Goal: Task Accomplishment & Management: Complete application form

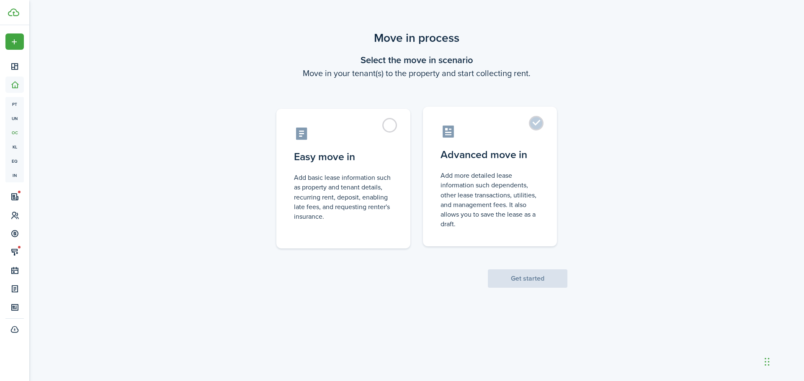
click at [534, 125] on label "Advanced move in Add more detailed lease information such dependents, other lea…" at bounding box center [490, 177] width 134 height 140
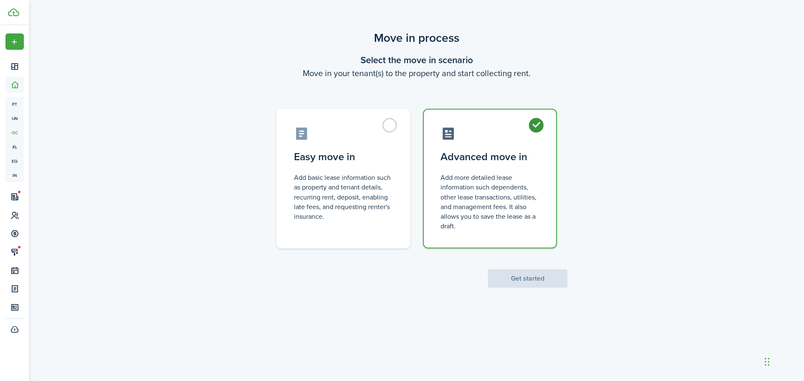
radio input "true"
click at [530, 278] on button "Get started" at bounding box center [528, 279] width 80 height 18
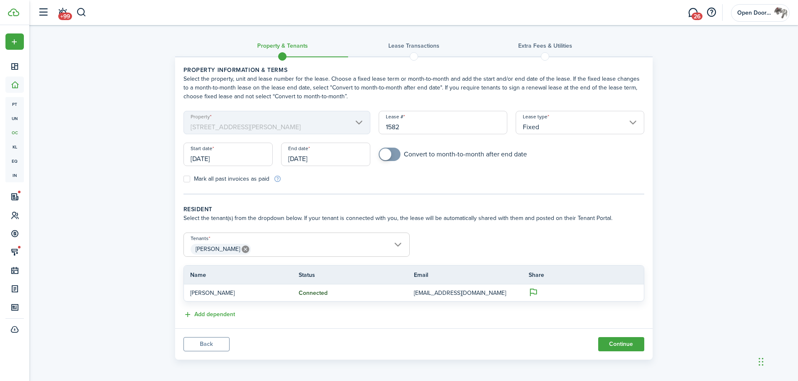
click at [324, 159] on input "[DATE]" at bounding box center [325, 154] width 89 height 23
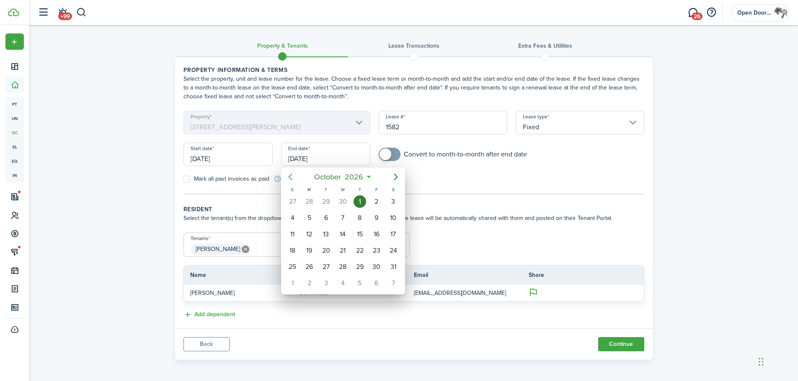
click at [290, 179] on icon "Previous page" at bounding box center [290, 177] width 4 height 7
click at [308, 267] on div "27" at bounding box center [309, 267] width 13 height 13
type input "[DATE]"
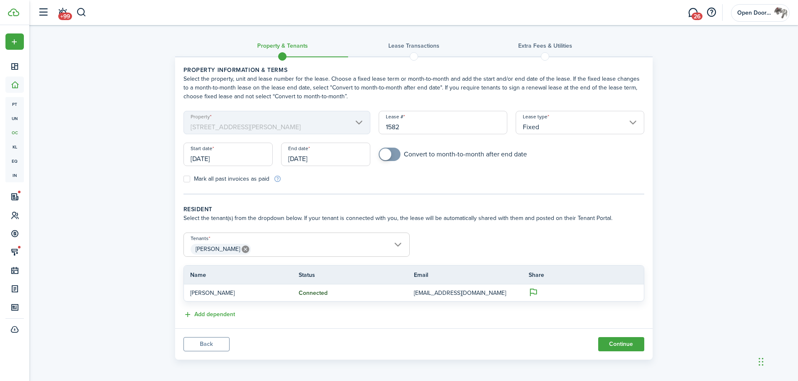
click at [342, 182] on div "Mark all past invoices as paid" at bounding box center [296, 179] width 234 height 9
click at [609, 341] on button "Continue" at bounding box center [621, 344] width 46 height 14
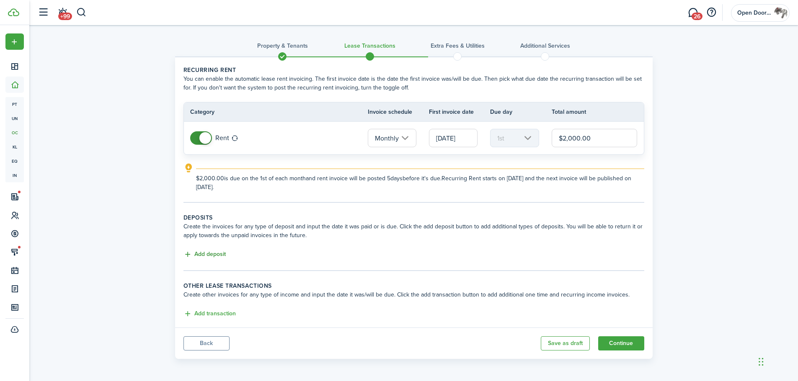
click at [210, 253] on button "Add deposit" at bounding box center [204, 255] width 42 height 10
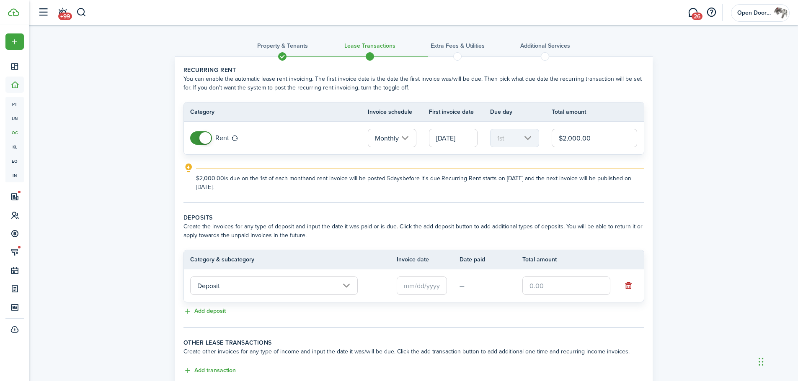
click at [221, 290] on input "Deposit" at bounding box center [273, 286] width 167 height 18
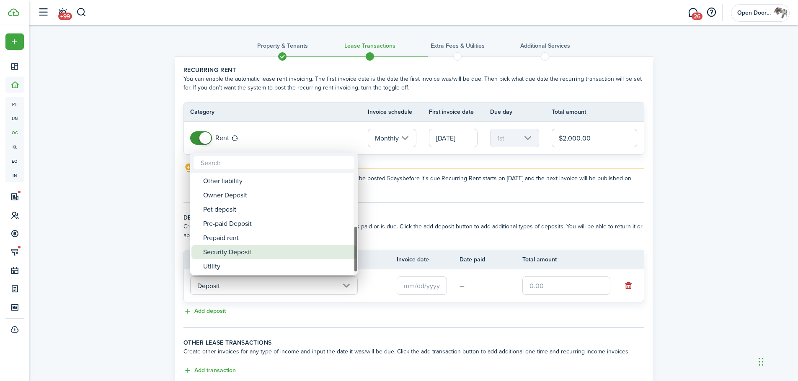
click at [234, 253] on div "Security Deposit" at bounding box center [277, 252] width 148 height 14
type input "Deposit / Security Deposit"
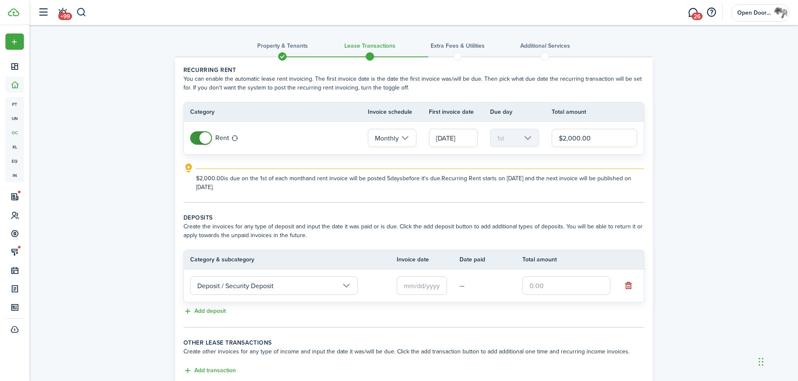
click at [433, 288] on input "text" at bounding box center [421, 286] width 50 height 18
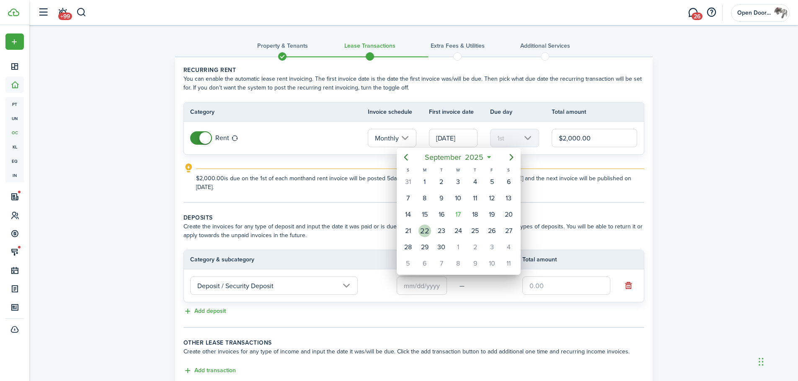
click at [423, 229] on div "22" at bounding box center [424, 231] width 13 height 13
type input "[DATE]"
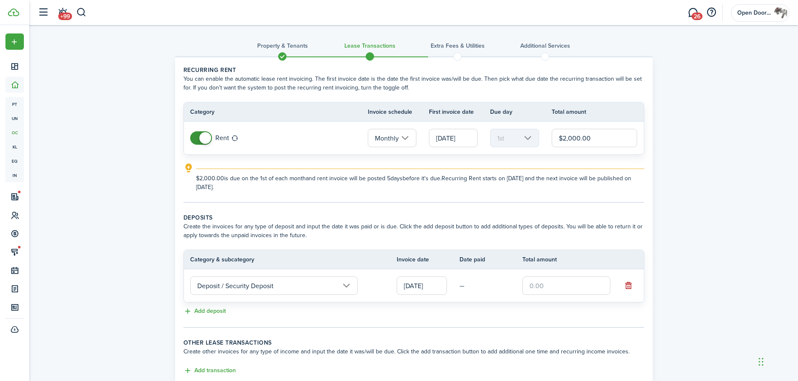
click at [535, 286] on input "text" at bounding box center [566, 286] width 88 height 18
type input "$2,000.00"
click at [541, 304] on lease-classic-deposit "Deposits Create the invoices for any type of deposit and input the date it was …" at bounding box center [413, 265] width 461 height 103
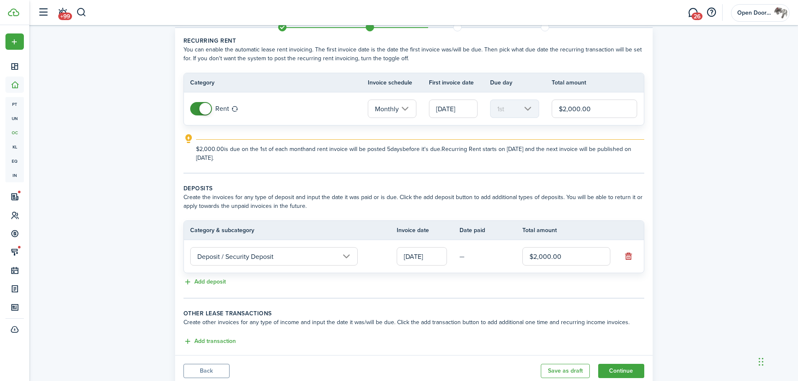
scroll to position [58, 0]
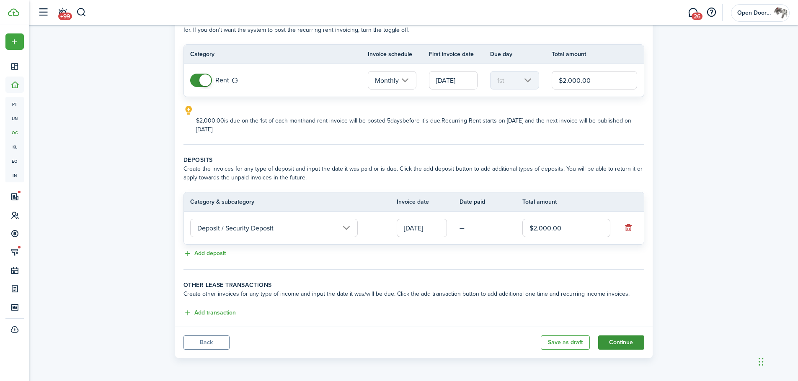
click at [635, 345] on button "Continue" at bounding box center [621, 343] width 46 height 14
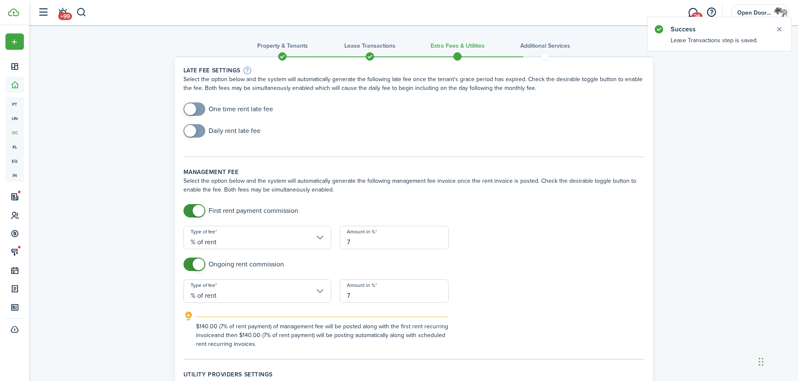
checkbox input "true"
click at [192, 131] on span at bounding box center [190, 131] width 12 height 12
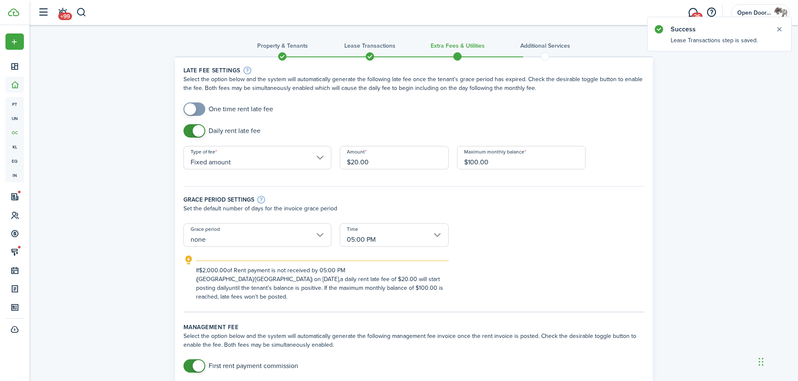
click at [261, 231] on input "none" at bounding box center [257, 235] width 148 height 23
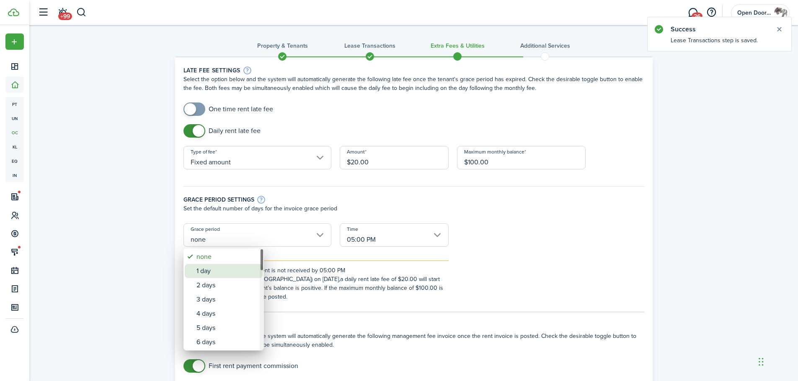
click at [247, 270] on div "1 day" at bounding box center [226, 271] width 61 height 14
type input "1 day"
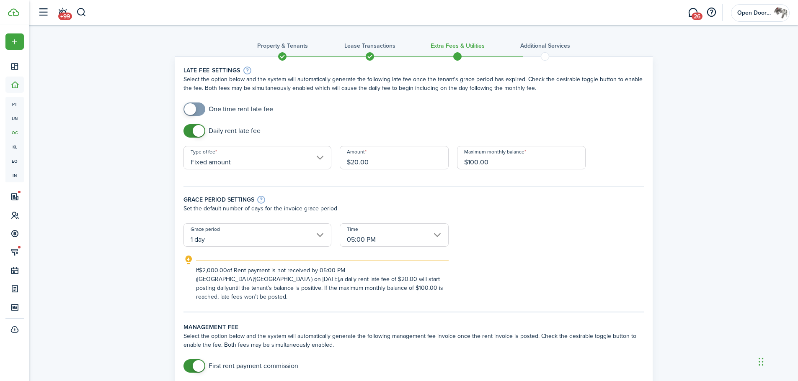
click at [510, 262] on div "If $2,000.00 of Rent payment is not received by 05:00 PM (America/[GEOGRAPHIC_D…" at bounding box center [413, 278] width 477 height 46
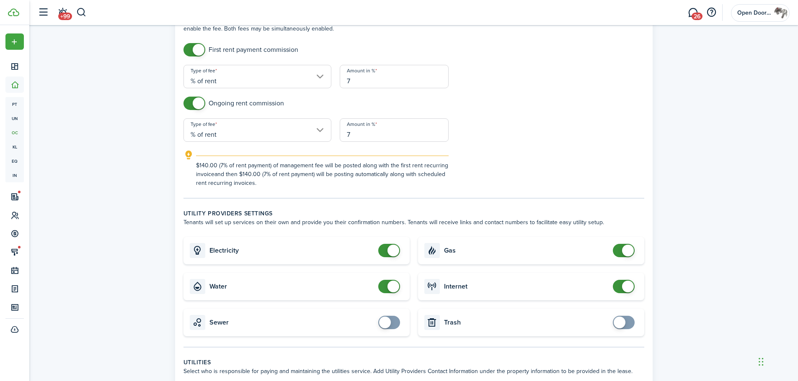
scroll to position [293, 0]
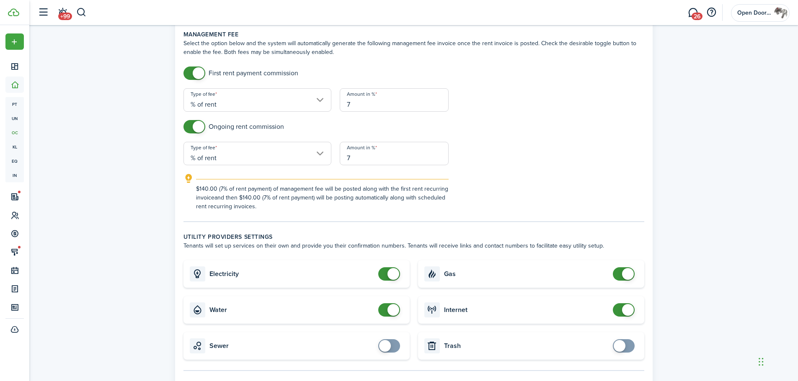
click at [324, 270] on card-title "Electricity" at bounding box center [291, 274] width 165 height 8
checkbox input "false"
click at [394, 268] on span at bounding box center [393, 274] width 12 height 12
checkbox input "false"
click at [390, 304] on span at bounding box center [393, 310] width 12 height 12
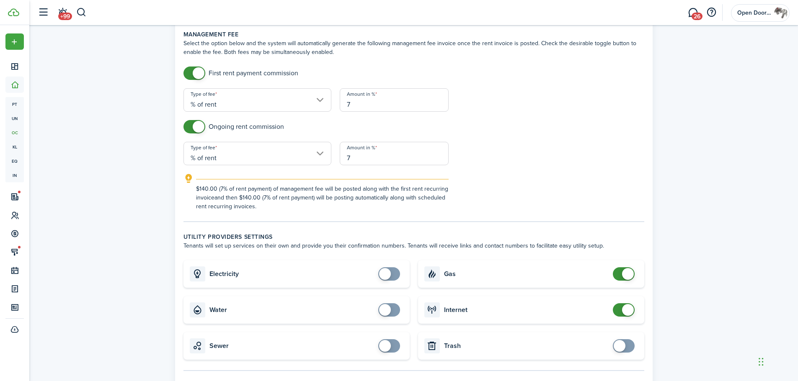
checkbox input "false"
click at [631, 268] on span at bounding box center [628, 274] width 12 height 12
checkbox input "false"
click at [628, 304] on span at bounding box center [628, 310] width 12 height 12
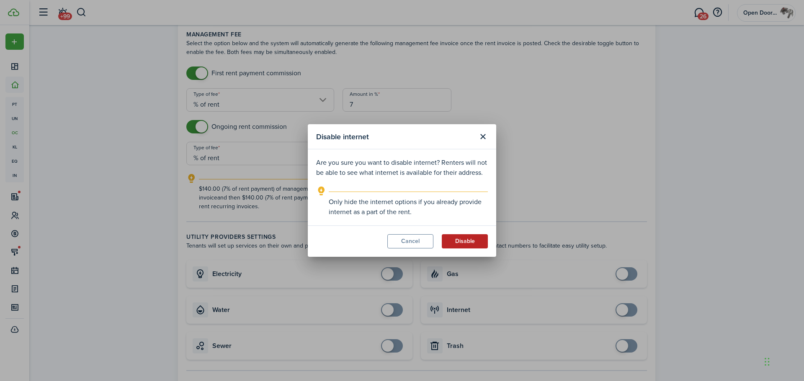
click at [464, 242] on button "Disable" at bounding box center [465, 241] width 46 height 14
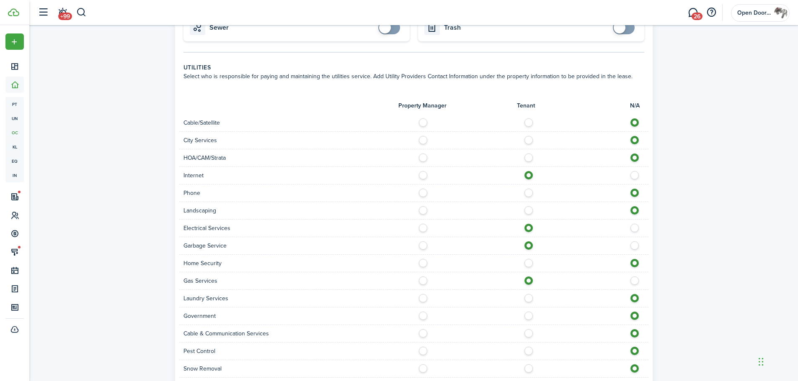
scroll to position [697, 0]
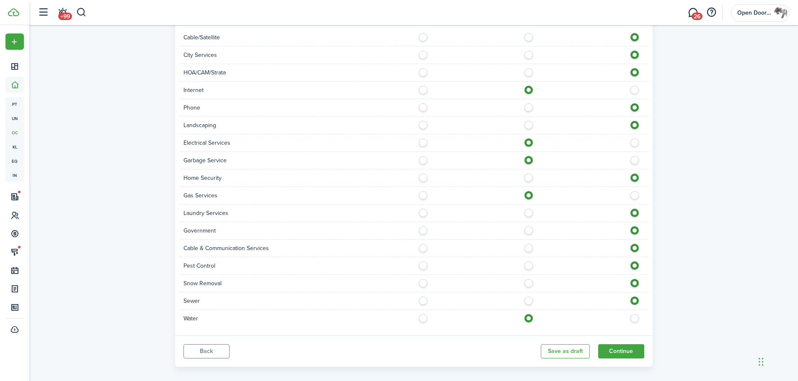
click at [530, 297] on label at bounding box center [530, 299] width 15 height 4
radio input "true"
click at [610, 345] on button "Continue" at bounding box center [621, 352] width 46 height 14
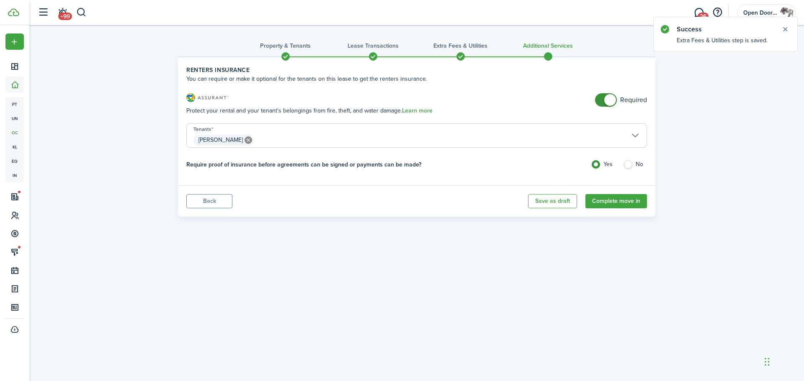
checkbox input "false"
click at [605, 95] on span at bounding box center [606, 99] width 8 height 13
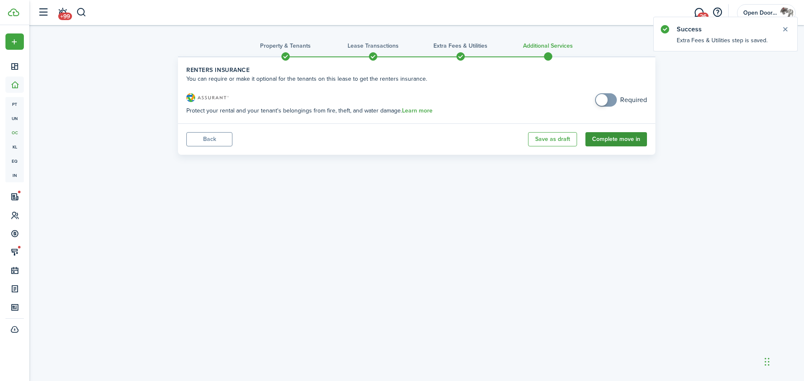
click at [597, 139] on button "Complete move in" at bounding box center [616, 139] width 62 height 14
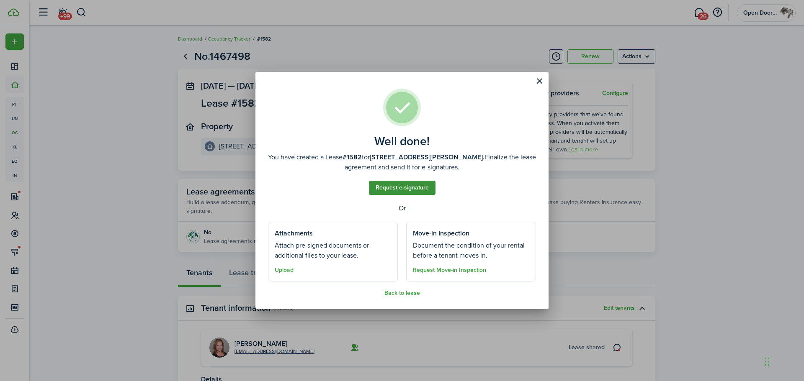
click at [425, 189] on link "Request e-signature" at bounding box center [402, 188] width 67 height 14
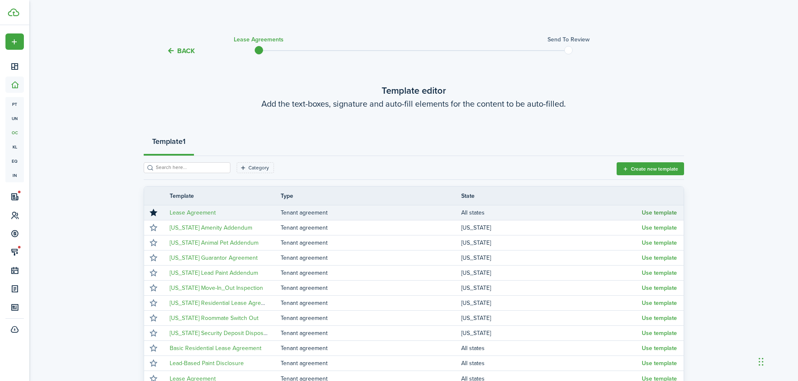
click at [666, 212] on button "Use template" at bounding box center [658, 213] width 35 height 7
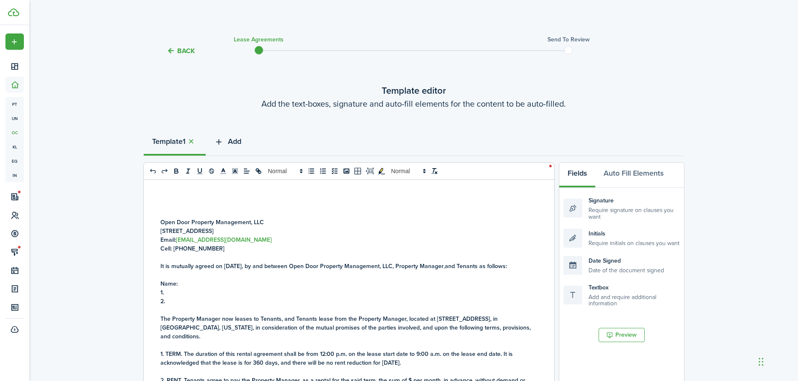
click at [239, 141] on span "Add" at bounding box center [234, 141] width 13 height 11
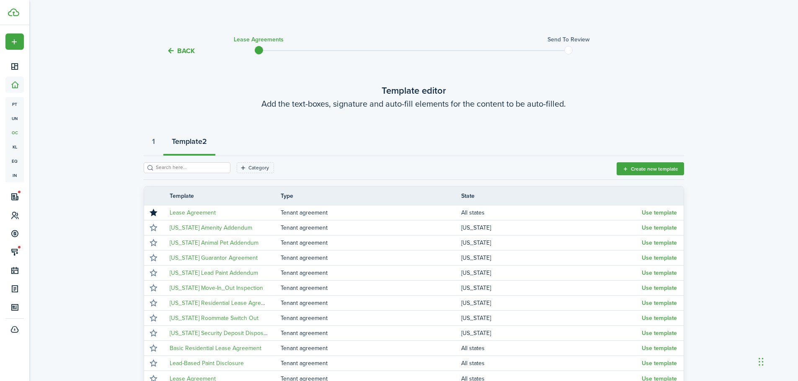
click at [185, 167] on input "search" at bounding box center [191, 168] width 74 height 8
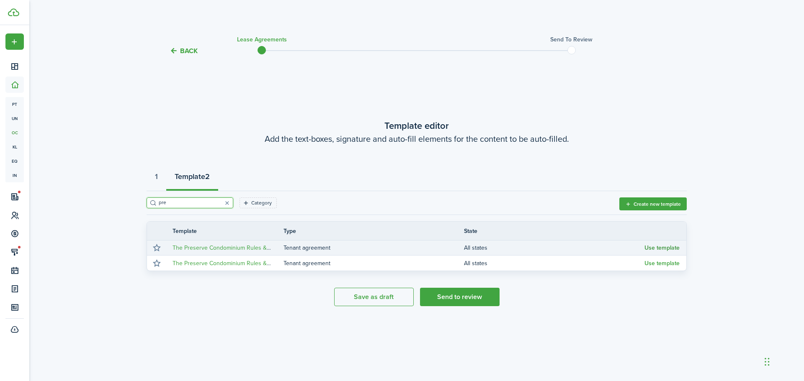
type input "pre"
click at [652, 250] on button "Use template" at bounding box center [661, 248] width 35 height 7
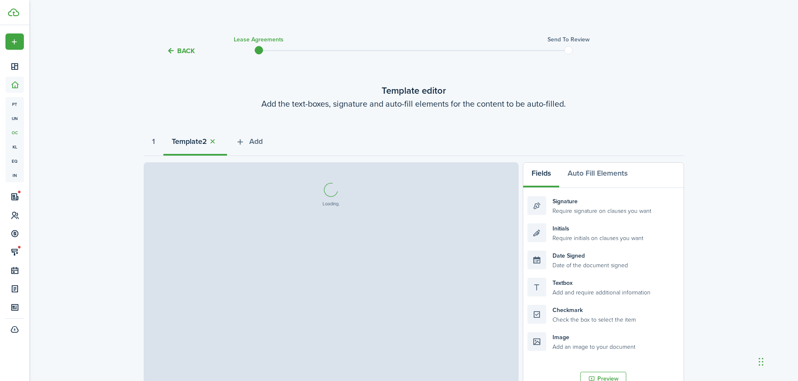
select select "fit"
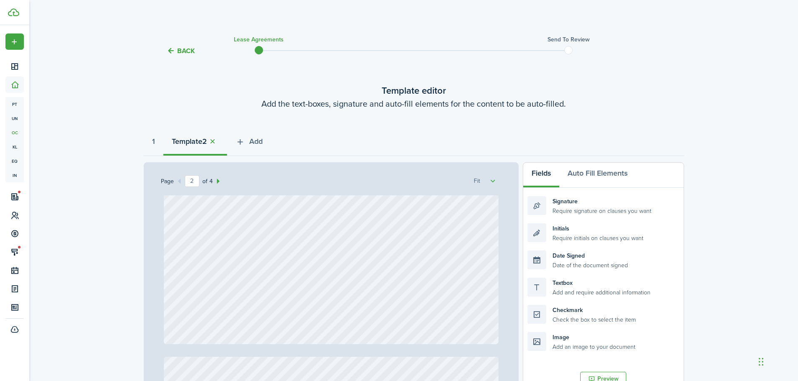
scroll to position [419, 0]
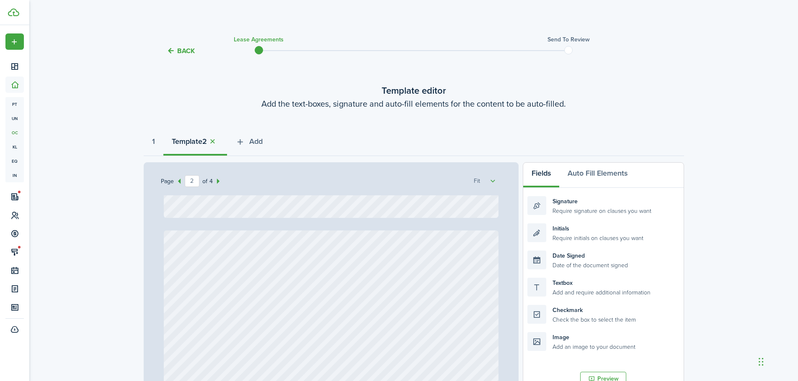
type input "1"
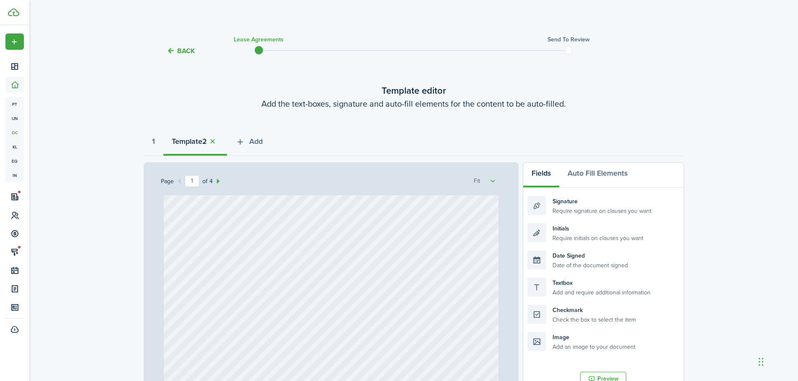
scroll to position [0, 0]
click at [254, 141] on span "Add" at bounding box center [255, 141] width 13 height 11
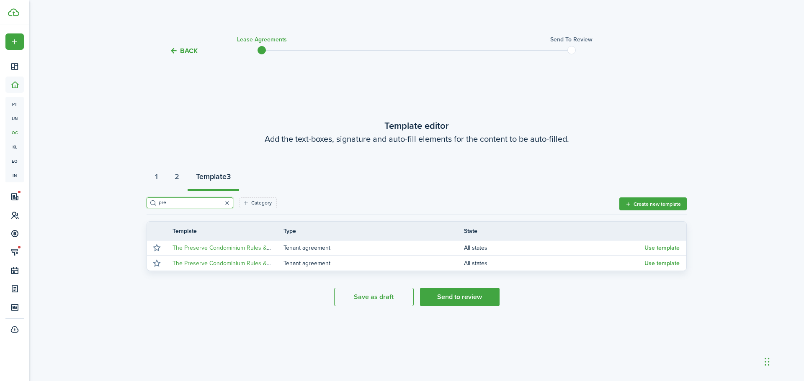
click at [221, 201] on button "button" at bounding box center [227, 203] width 12 height 12
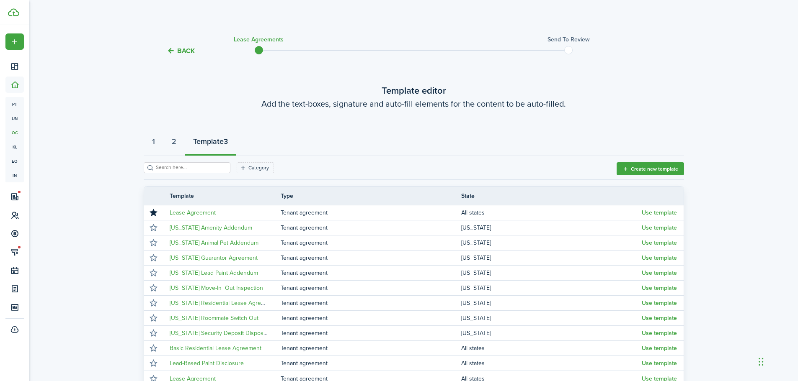
click at [184, 167] on input "search" at bounding box center [191, 168] width 74 height 8
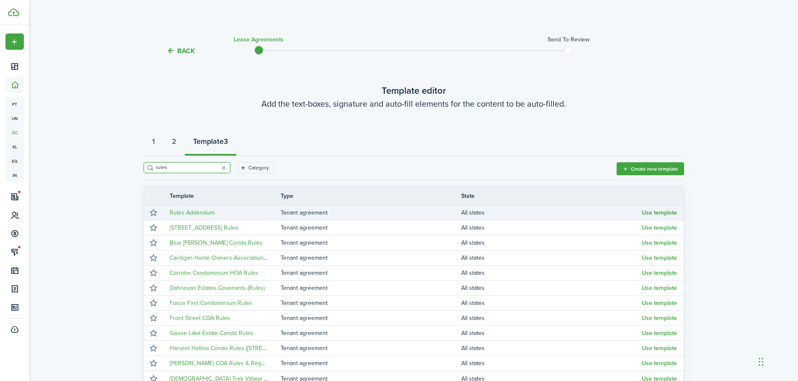
type input "rules"
click at [645, 215] on button "Use template" at bounding box center [658, 213] width 35 height 7
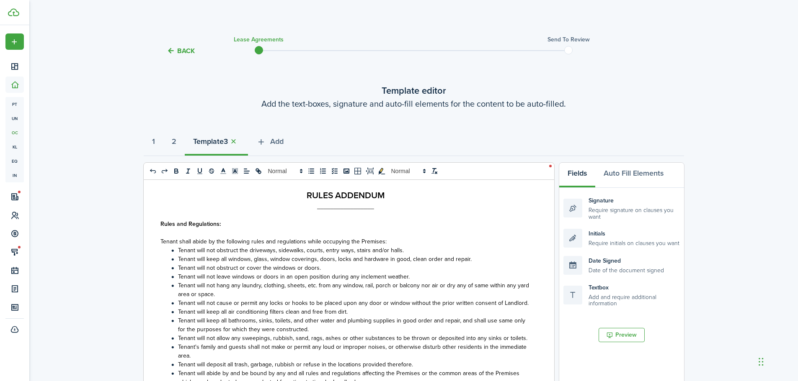
select select "fit"
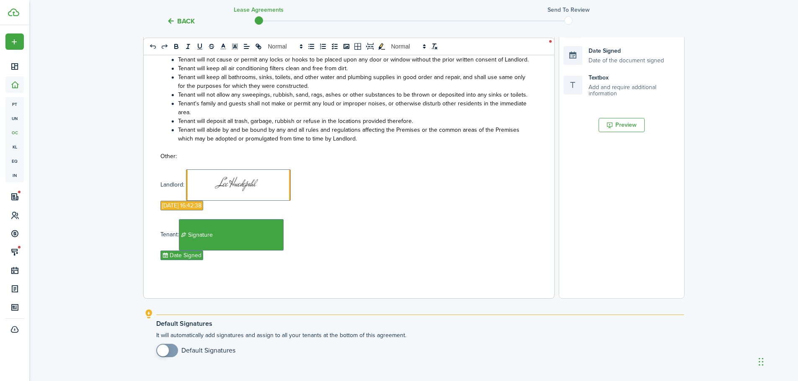
scroll to position [251, 0]
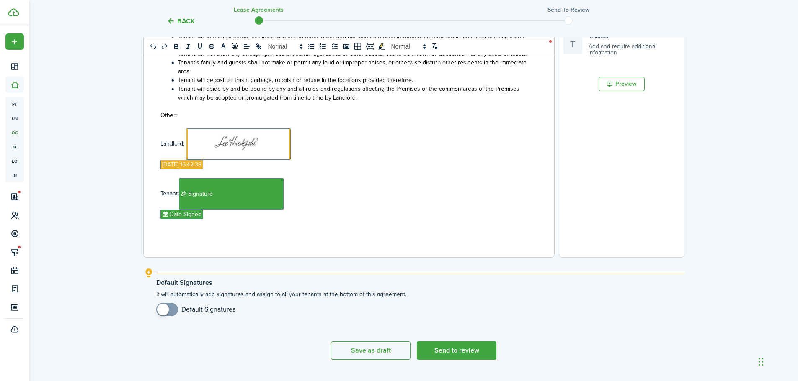
click at [205, 235] on div "RULES ADDENDUM _________________ Rules and Regulations: Tenant shall abide by t…" at bounding box center [346, 93] width 404 height 329
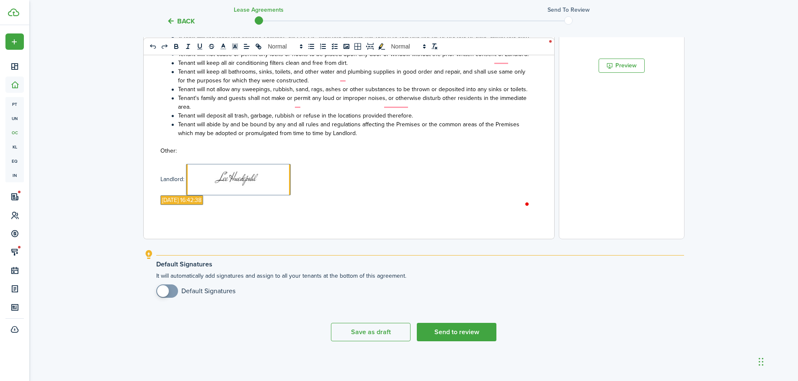
scroll to position [0, 0]
checkbox input "true"
click at [164, 291] on span at bounding box center [163, 292] width 12 height 12
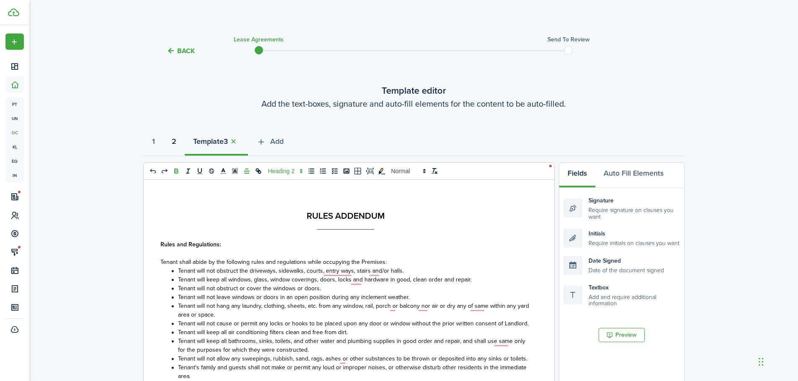
click at [176, 140] on strong "2" at bounding box center [174, 141] width 5 height 11
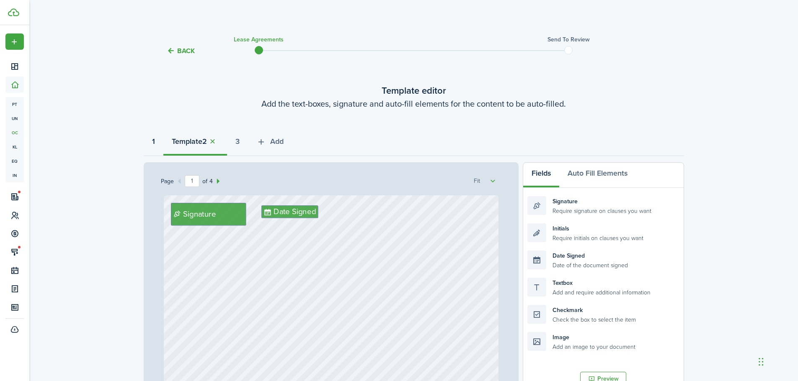
click at [155, 137] on strong "1" at bounding box center [153, 141] width 3 height 11
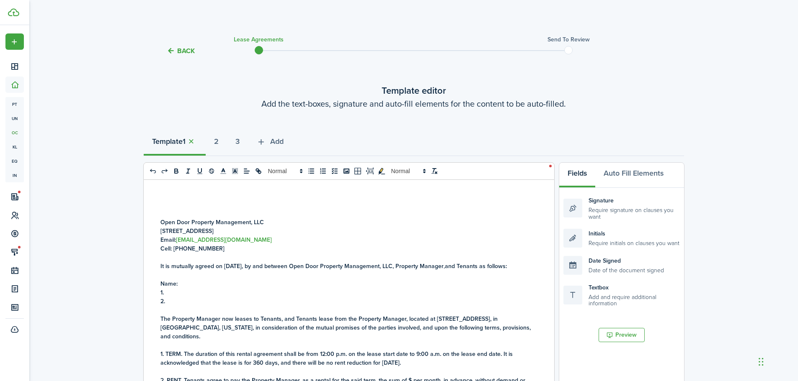
click at [216, 303] on p "2." at bounding box center [345, 301] width 371 height 9
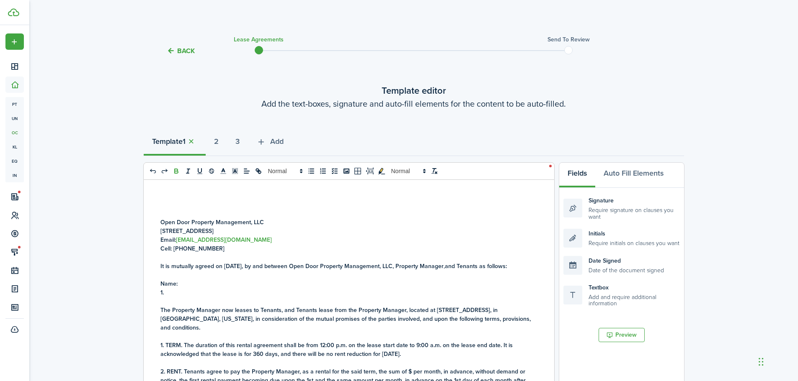
click at [197, 292] on p "1." at bounding box center [345, 292] width 371 height 9
click at [208, 293] on span "[PERSON_NAME]" at bounding box center [186, 292] width 44 height 9
drag, startPoint x: 237, startPoint y: 293, endPoint x: 166, endPoint y: 293, distance: 70.3
click at [166, 293] on p "1. [PERSON_NAME]" at bounding box center [345, 292] width 371 height 9
click at [177, 170] on icon "bold" at bounding box center [176, 170] width 3 height 2
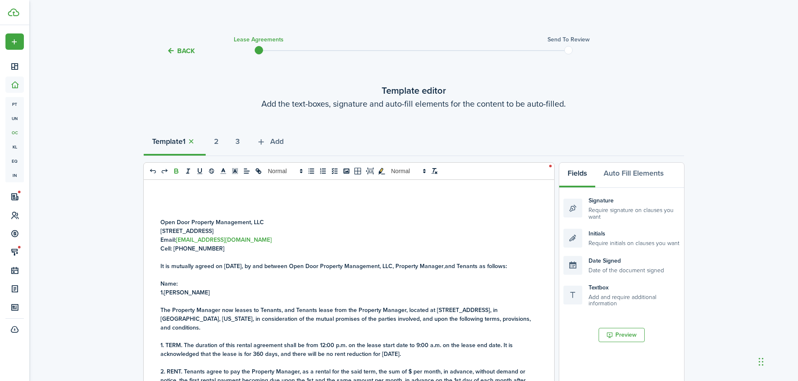
click at [248, 290] on p "1. [PERSON_NAME]" at bounding box center [345, 292] width 371 height 9
click at [244, 265] on strong "It is mutually agreed on [DATE], by and between Open Door Property Management, …" at bounding box center [301, 266] width 283 height 9
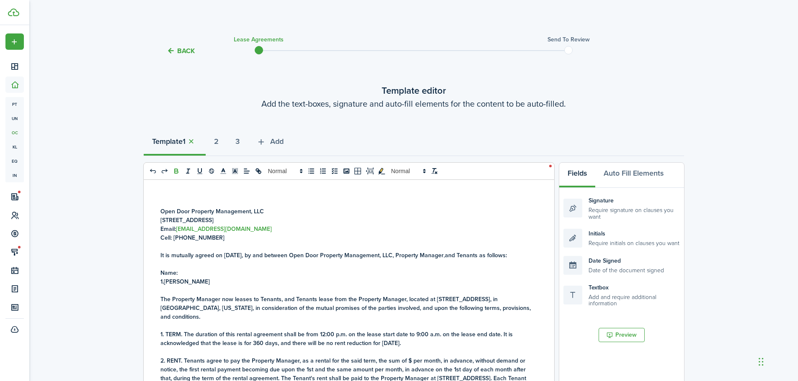
scroll to position [42, 0]
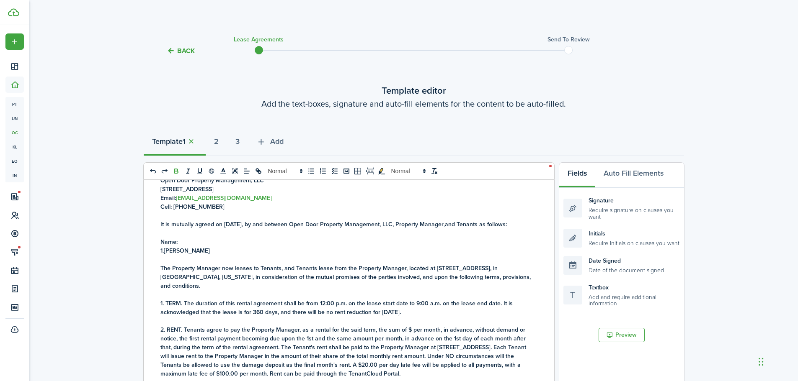
click at [463, 278] on strong "The Property Manager now leases to Tenants, and Tenants lease from the Property…" at bounding box center [345, 277] width 370 height 26
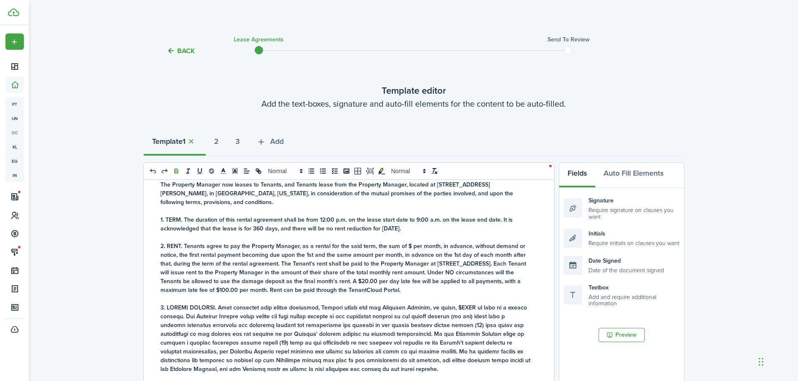
click at [404, 229] on strong "1. TERM. The duration of this rental agreement shall be from 12:00 p.m. on the …" at bounding box center [336, 225] width 352 height 18
click at [470, 228] on strong "1. TERM. The duration of this rental agreement shall be from 12:00 p.m. [DATE] …" at bounding box center [341, 225] width 362 height 18
click at [346, 233] on p "1. TERM. The duration of this rental agreement shall be from 12:00 p.m. [DATE] …" at bounding box center [345, 225] width 371 height 18
click at [463, 316] on strong "To enrich screen reader interactions, please activate Accessibility in Grammarl…" at bounding box center [345, 339] width 370 height 70
click at [405, 255] on strong "said term, the sum of $ per month, in advance, without demand or notice, the fi…" at bounding box center [342, 259] width 365 height 35
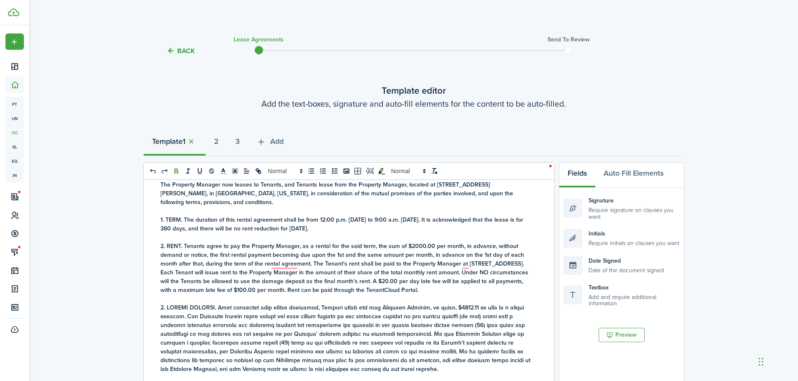
click at [511, 205] on p "The Property Manager now leases to Tenants, and Tenants lease from the Property…" at bounding box center [345, 193] width 371 height 26
